Goal: Transaction & Acquisition: Obtain resource

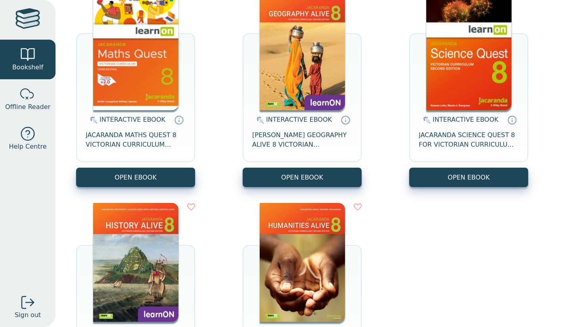
scroll to position [118, 0]
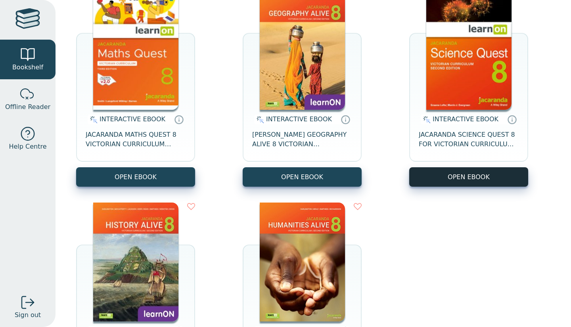
click at [440, 168] on button "OPEN EBOOK" at bounding box center [468, 176] width 119 height 19
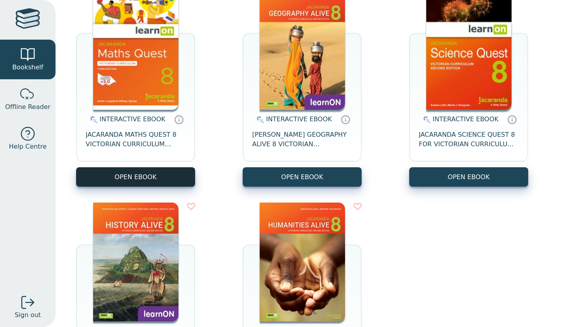
click at [136, 174] on button "OPEN EBOOK" at bounding box center [135, 176] width 119 height 19
